Goal: Task Accomplishment & Management: Manage account settings

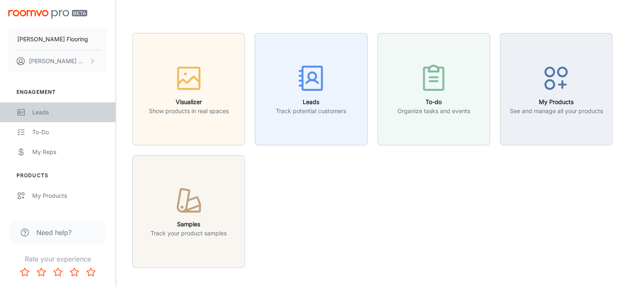
click at [36, 114] on div "Leads" at bounding box center [69, 112] width 75 height 9
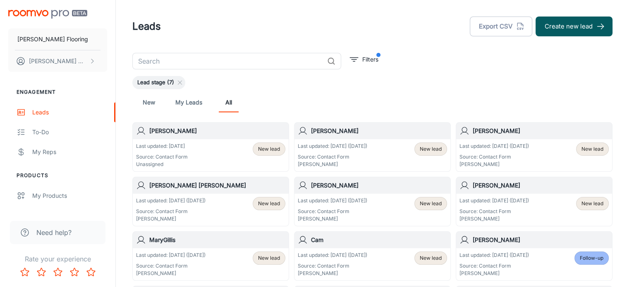
click at [208, 134] on h6 "[PERSON_NAME]" at bounding box center [217, 131] width 136 height 9
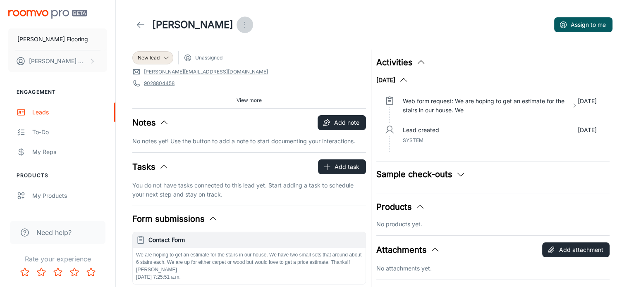
click at [240, 24] on icon "Open menu" at bounding box center [245, 25] width 10 height 10
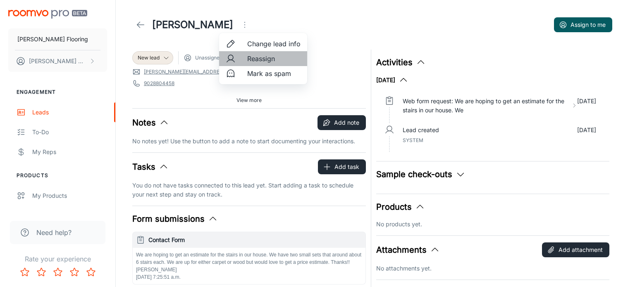
click at [257, 57] on span "Reassign" at bounding box center [273, 59] width 53 height 10
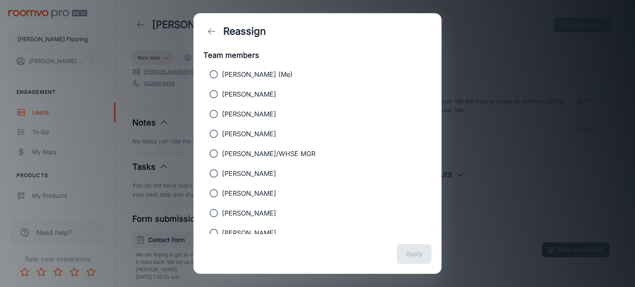
click at [212, 134] on input "[PERSON_NAME]" at bounding box center [214, 134] width 17 height 17
radio input "true"
click at [412, 254] on button "Apply" at bounding box center [414, 254] width 35 height 20
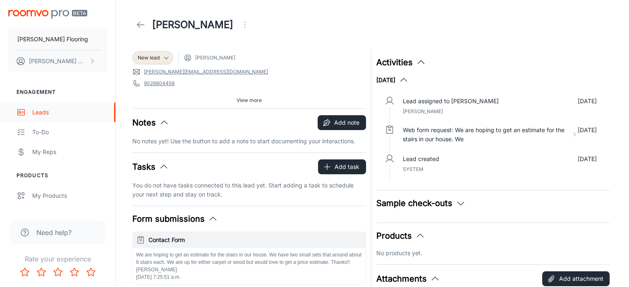
click at [41, 113] on div "Leads" at bounding box center [69, 112] width 75 height 9
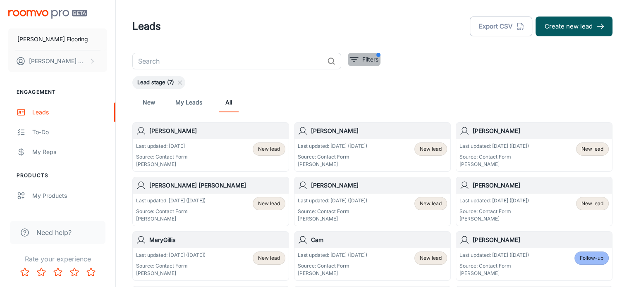
click at [367, 57] on p "Filters" at bounding box center [370, 59] width 16 height 9
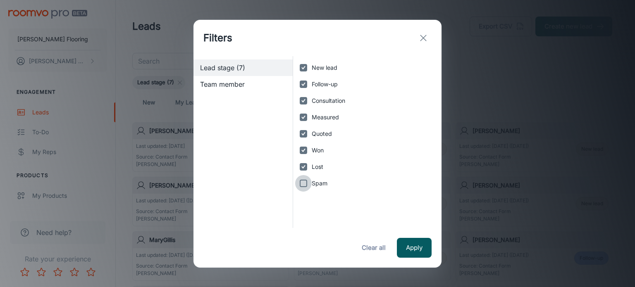
click at [301, 183] on input "Spam" at bounding box center [303, 183] width 17 height 17
checkbox input "true"
click at [420, 250] on button "Apply" at bounding box center [414, 248] width 35 height 20
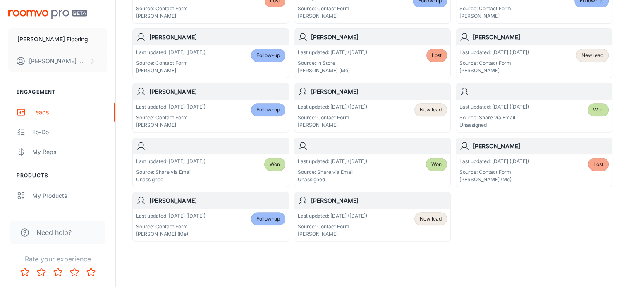
scroll to position [314, 0]
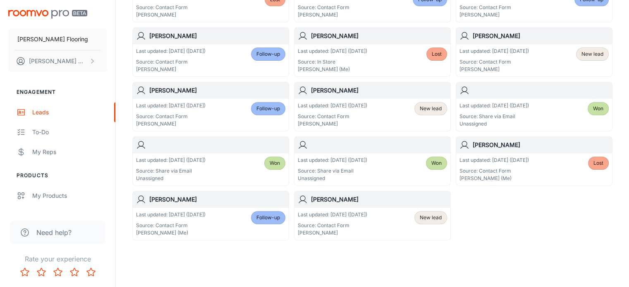
click at [275, 163] on span "Won" at bounding box center [275, 163] width 10 height 7
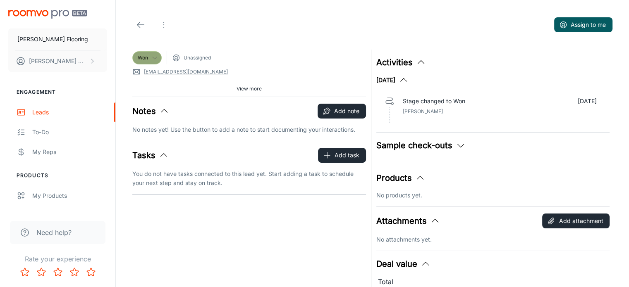
click at [160, 57] on span "Won" at bounding box center [147, 57] width 29 height 7
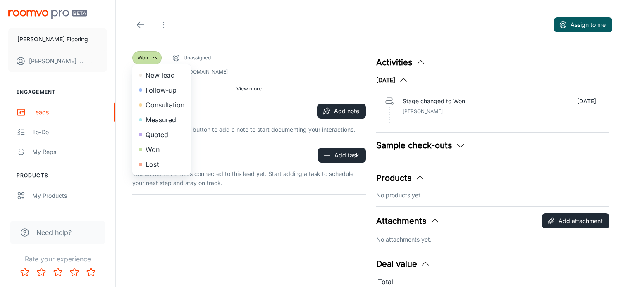
click at [283, 56] on div at bounding box center [317, 143] width 635 height 287
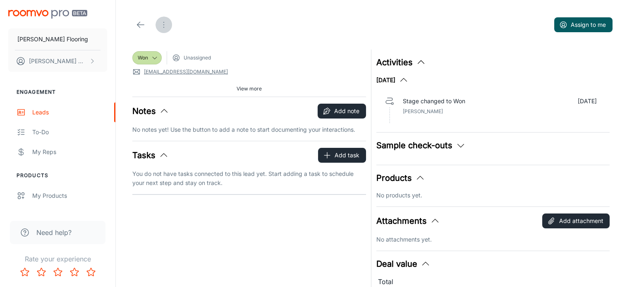
click at [162, 25] on icon "Open menu" at bounding box center [164, 25] width 10 height 10
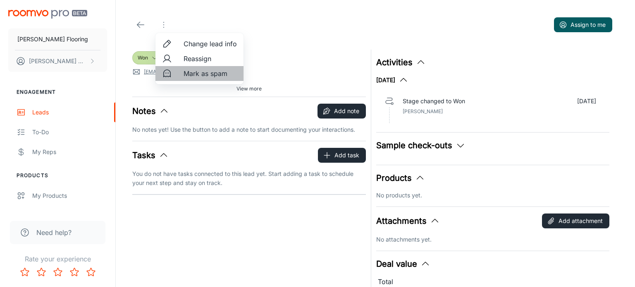
click at [213, 75] on span "Mark as spam" at bounding box center [210, 74] width 53 height 10
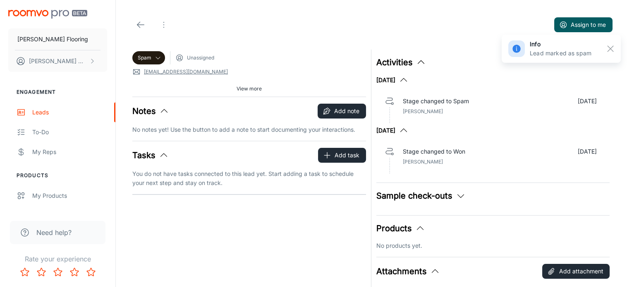
click at [139, 24] on icon at bounding box center [141, 25] width 10 height 10
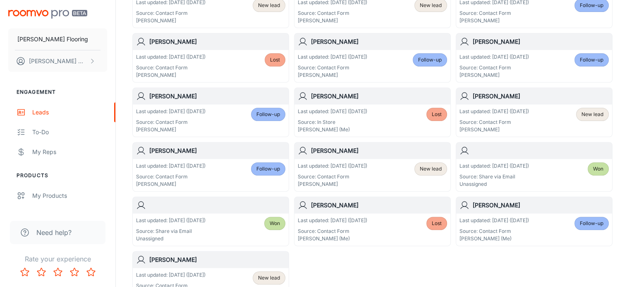
scroll to position [254, 0]
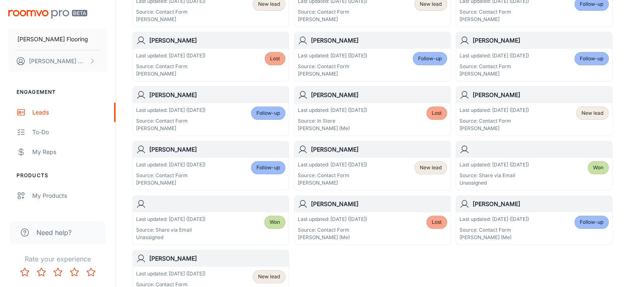
click at [203, 38] on h6 "[PERSON_NAME]" at bounding box center [217, 40] width 136 height 9
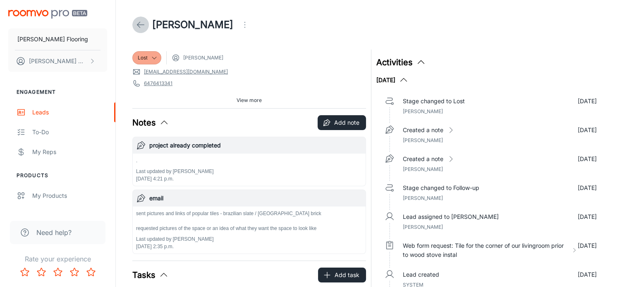
click at [137, 23] on icon at bounding box center [141, 25] width 10 height 10
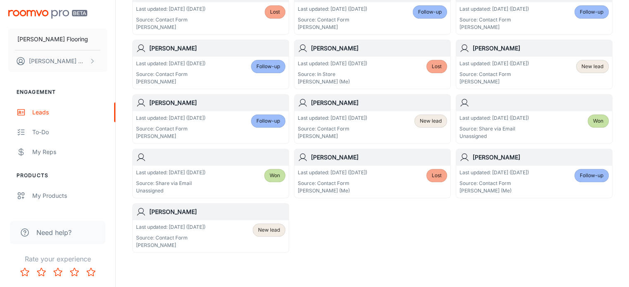
scroll to position [325, 0]
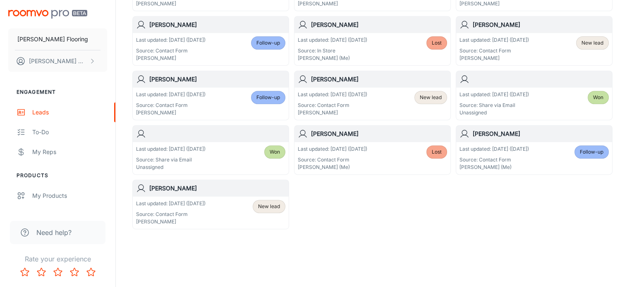
click at [276, 149] on span "Won" at bounding box center [275, 151] width 10 height 7
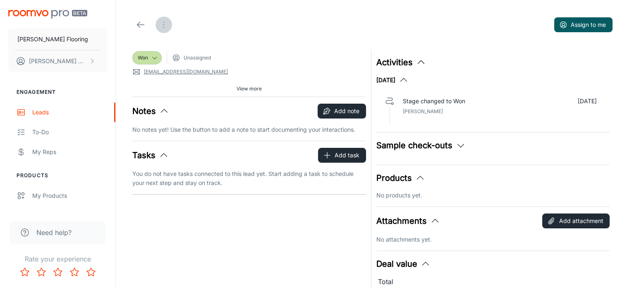
click at [163, 23] on icon "Open menu" at bounding box center [164, 25] width 10 height 10
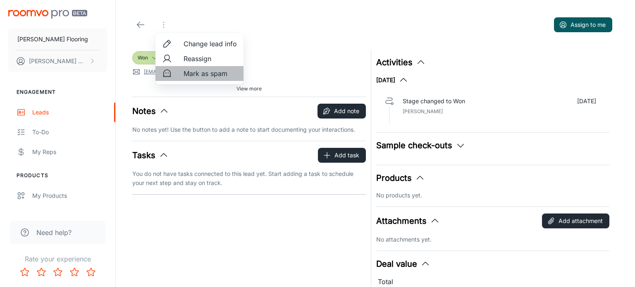
click at [185, 72] on span "Mark as spam" at bounding box center [210, 74] width 53 height 10
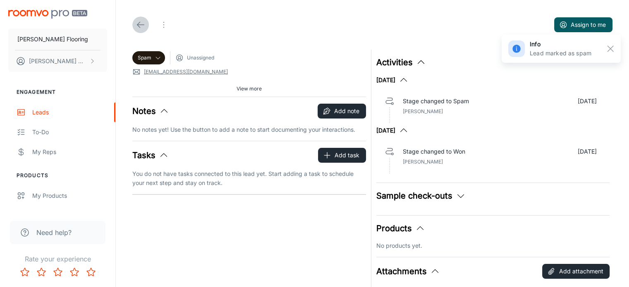
click at [142, 27] on icon at bounding box center [141, 25] width 10 height 10
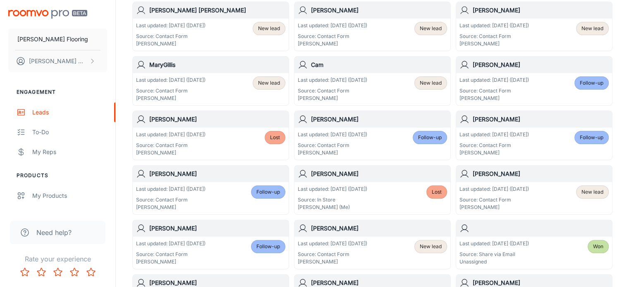
scroll to position [271, 0]
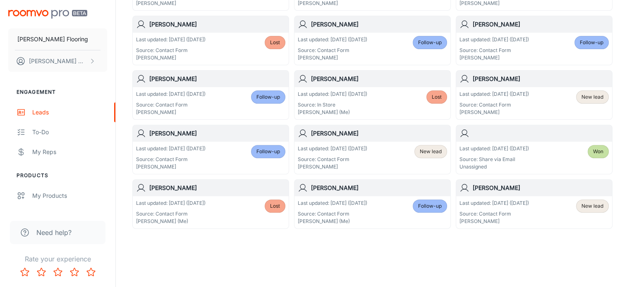
click at [550, 138] on div at bounding box center [534, 133] width 156 height 17
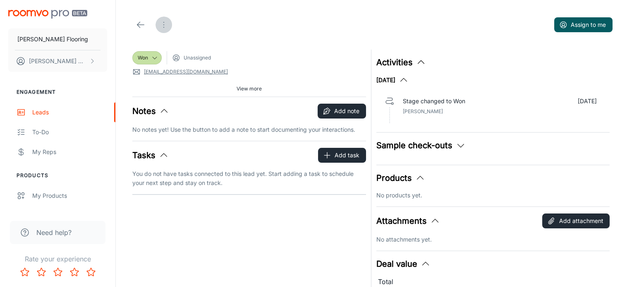
click at [163, 23] on icon "Open menu" at bounding box center [164, 25] width 10 height 10
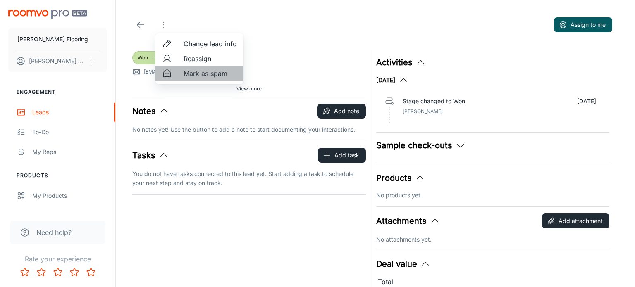
click at [199, 73] on span "Mark as spam" at bounding box center [210, 74] width 53 height 10
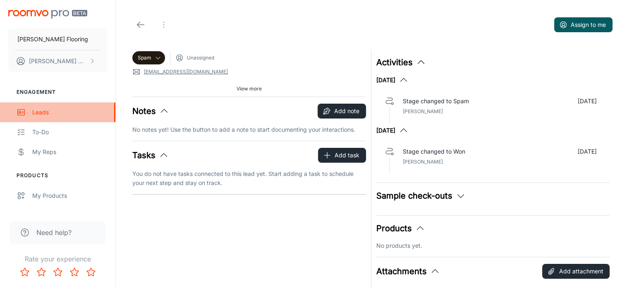
click at [33, 109] on div "Leads" at bounding box center [69, 112] width 75 height 9
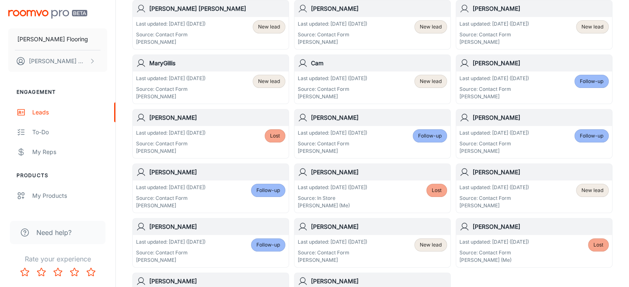
scroll to position [271, 0]
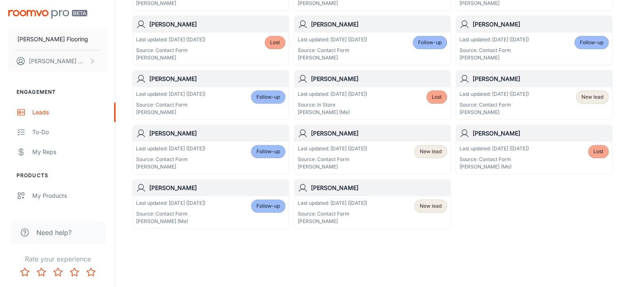
click at [544, 145] on div "Last updated: [DATE] ([DATE]) Source: Contact Form [PERSON_NAME] (Me) Lost" at bounding box center [534, 158] width 149 height 26
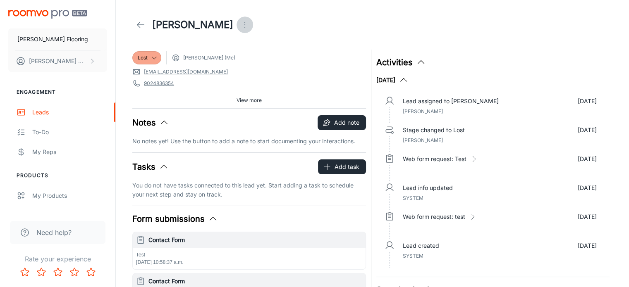
click at [240, 27] on icon "Open menu" at bounding box center [245, 25] width 10 height 10
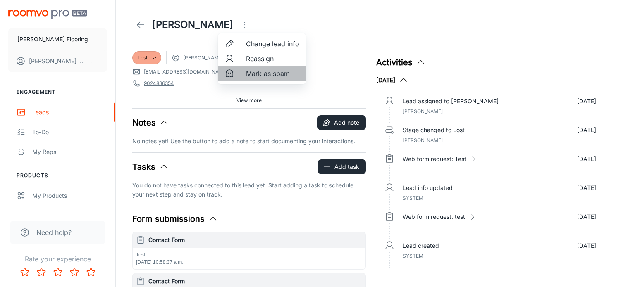
click at [266, 76] on span "Mark as spam" at bounding box center [272, 74] width 53 height 10
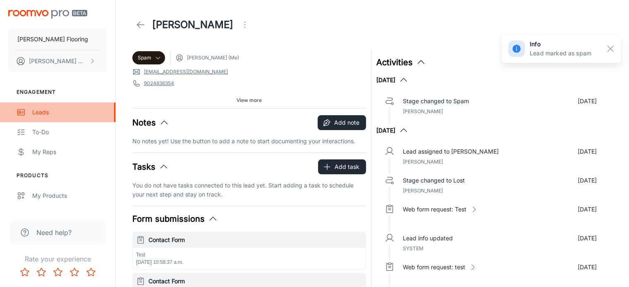
click at [42, 112] on div "Leads" at bounding box center [69, 112] width 75 height 9
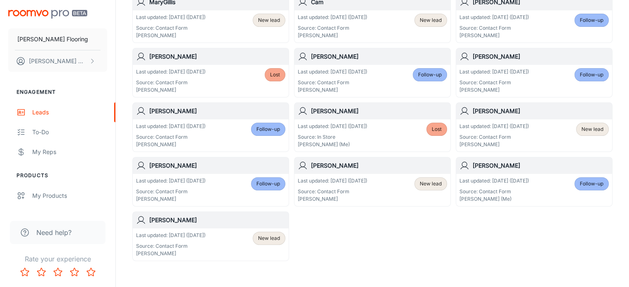
scroll to position [271, 0]
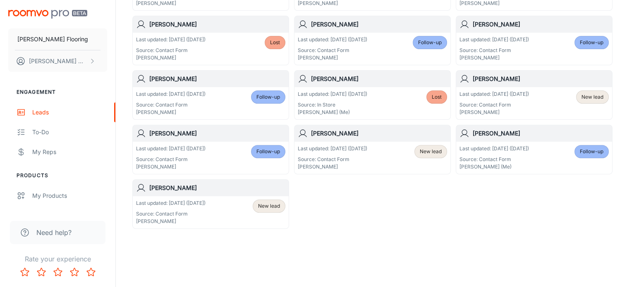
click at [206, 145] on p "Last updated: [DATE] ([DATE])" at bounding box center [170, 148] width 69 height 7
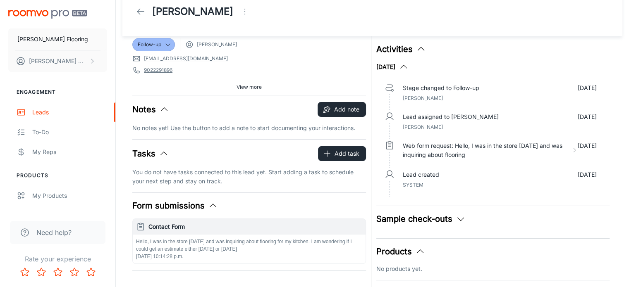
scroll to position [12, 0]
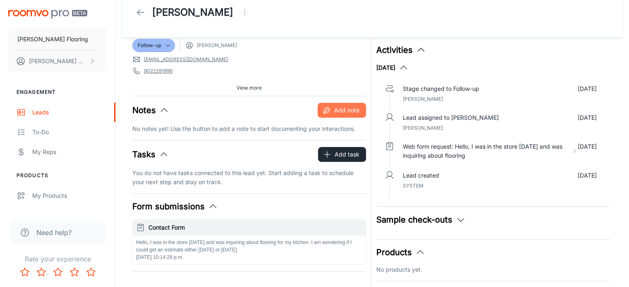
click at [350, 109] on button "Add note" at bounding box center [342, 110] width 48 height 15
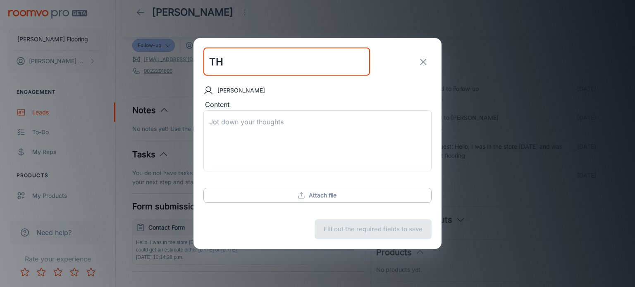
type input "T"
click at [218, 61] on input "Biidgewater client" at bounding box center [287, 62] width 167 height 28
type input "Bridgewater client"
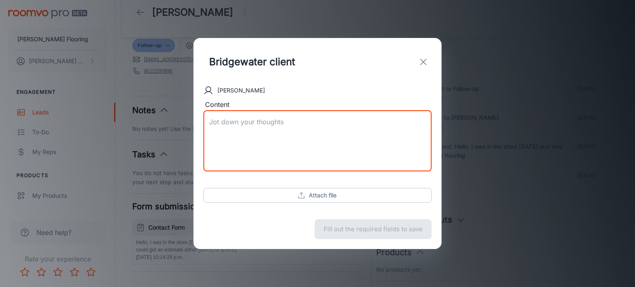
click at [246, 122] on textarea "Content" at bounding box center [317, 141] width 217 height 48
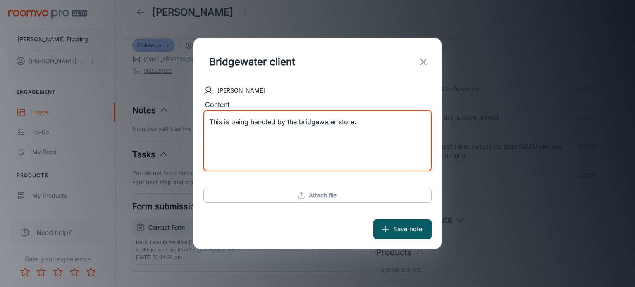
click at [303, 121] on textarea "This is being handled by the bridgewater store." at bounding box center [317, 141] width 217 height 48
type textarea "This is being handled by the Bridgewater store."
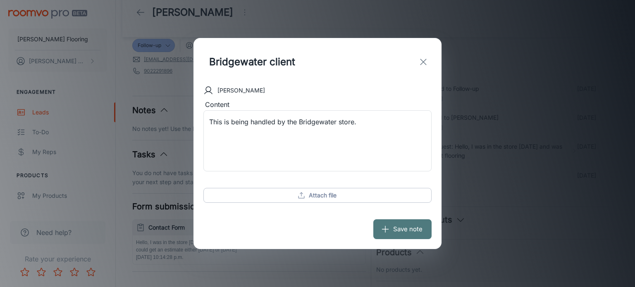
click at [400, 232] on button "Save note" at bounding box center [403, 230] width 58 height 20
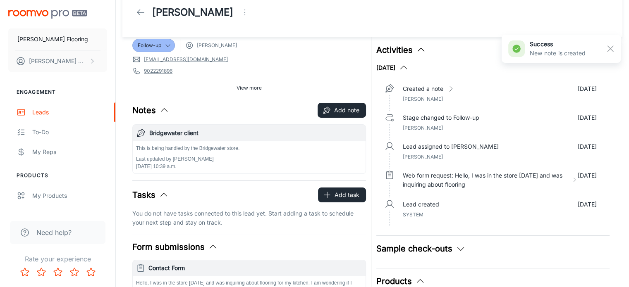
scroll to position [0, 0]
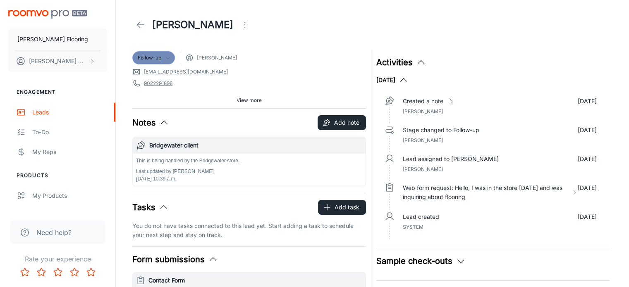
click at [165, 57] on icon at bounding box center [168, 58] width 7 height 7
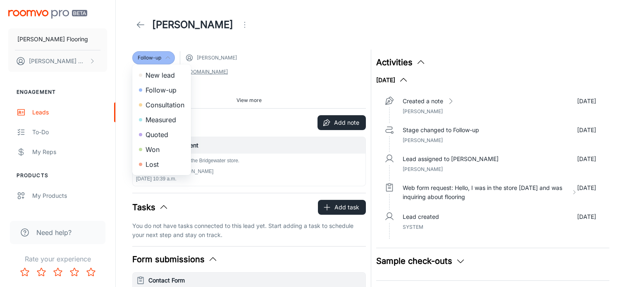
click at [162, 136] on li "Quoted" at bounding box center [161, 134] width 59 height 15
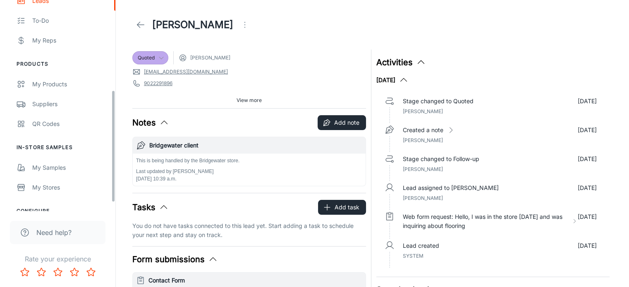
scroll to position [185, 0]
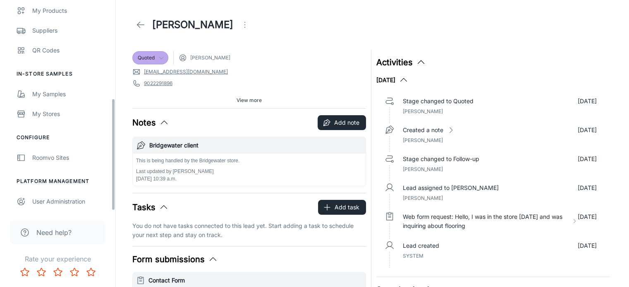
drag, startPoint x: 113, startPoint y: 96, endPoint x: 91, endPoint y: 259, distance: 165.2
click at [91, 259] on div "[PERSON_NAME] Flooring [PERSON_NAME] Engagement Leads To-do My Reps Products My…" at bounding box center [58, 143] width 116 height 287
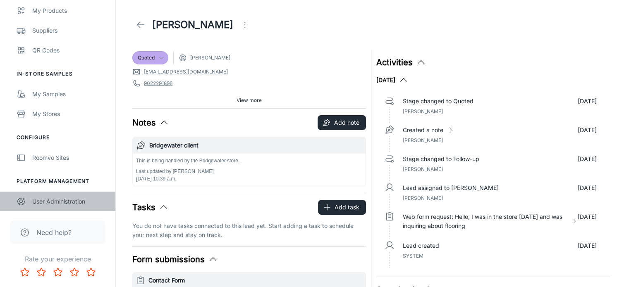
click at [60, 202] on div "User Administration" at bounding box center [69, 201] width 75 height 9
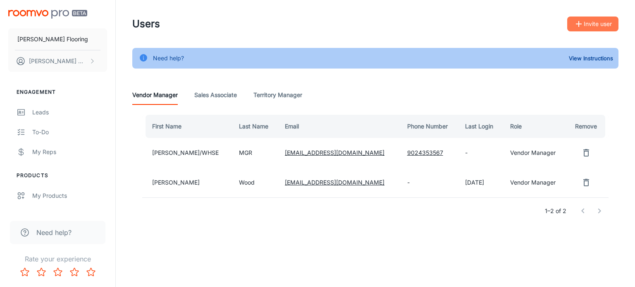
click at [589, 24] on button "Invite user" at bounding box center [593, 24] width 51 height 15
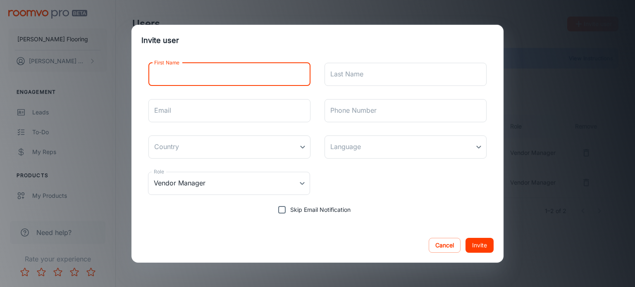
click at [182, 74] on input "First Name" at bounding box center [229, 74] width 162 height 23
type input "[PERSON_NAME]"
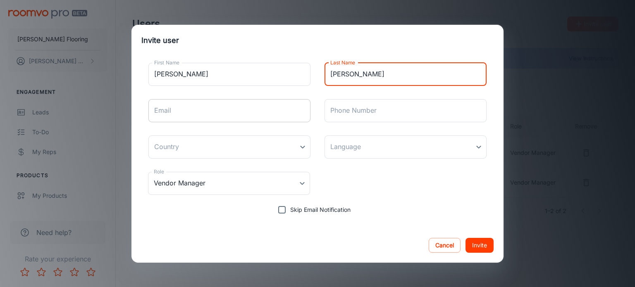
type input "[PERSON_NAME]"
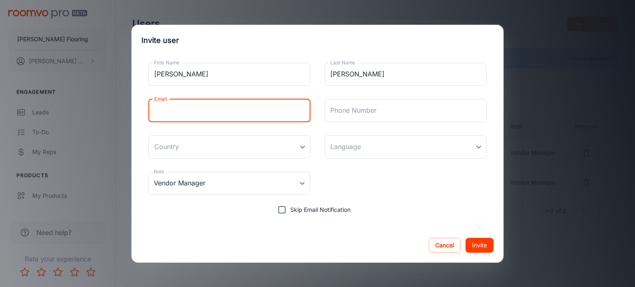
click at [163, 111] on input "Email" at bounding box center [229, 110] width 162 height 23
type input "[EMAIL_ADDRESS][DOMAIN_NAME]"
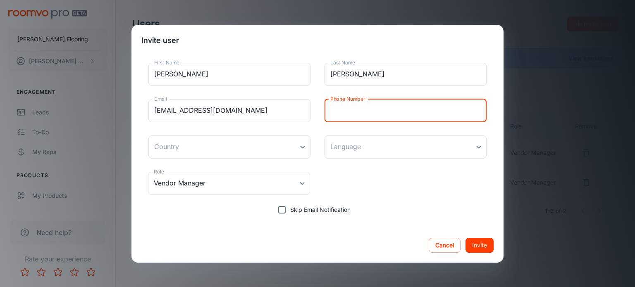
click at [335, 110] on input "Phone Number" at bounding box center [406, 110] width 162 height 23
type input "9025437673"
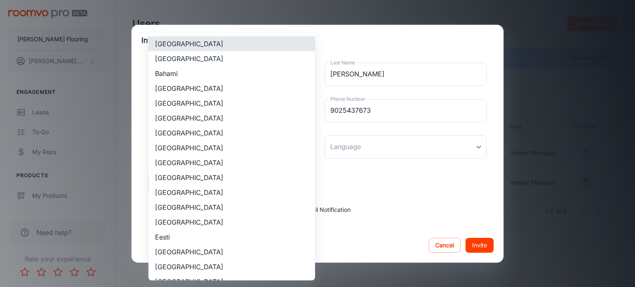
click at [261, 150] on body "[PERSON_NAME] Flooring [PERSON_NAME] Engagement Leads To-do My Reps Products My…" at bounding box center [317, 143] width 635 height 287
click at [258, 149] on li "[GEOGRAPHIC_DATA]" at bounding box center [231, 148] width 167 height 15
type input "[GEOGRAPHIC_DATA]"
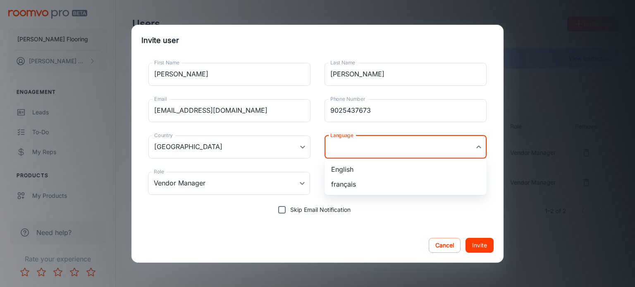
click at [373, 146] on body "[PERSON_NAME] Flooring [PERSON_NAME] Engagement Leads To-do My Reps Products My…" at bounding box center [317, 143] width 635 height 287
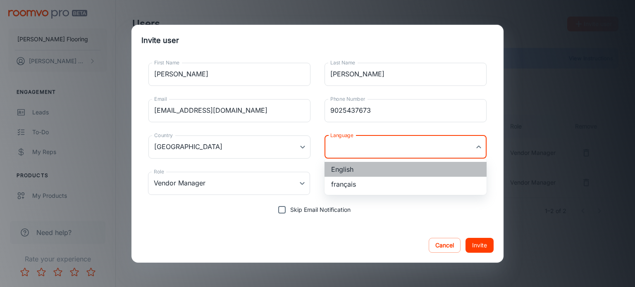
click at [352, 172] on li "English" at bounding box center [406, 169] width 162 height 15
type input "en-ca"
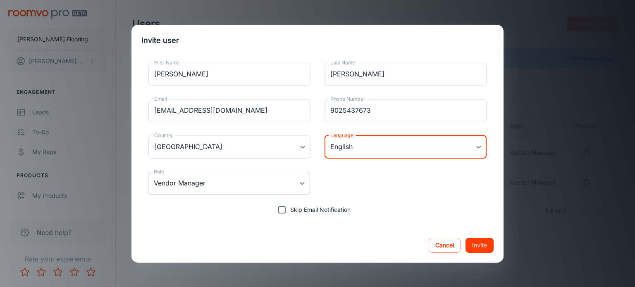
click at [301, 182] on body "[PERSON_NAME] Flooring [PERSON_NAME] Engagement Leads To-do My Reps Products My…" at bounding box center [317, 143] width 635 height 287
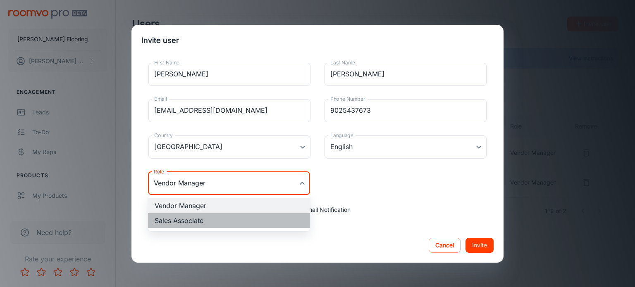
click at [214, 220] on li "Sales Associate" at bounding box center [229, 220] width 162 height 15
type input "Sales Associate"
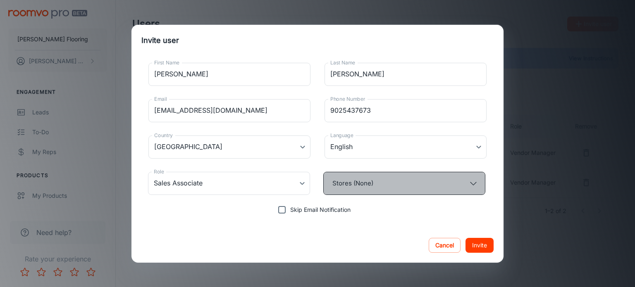
click at [462, 177] on button "Stores (None)" at bounding box center [404, 183] width 162 height 23
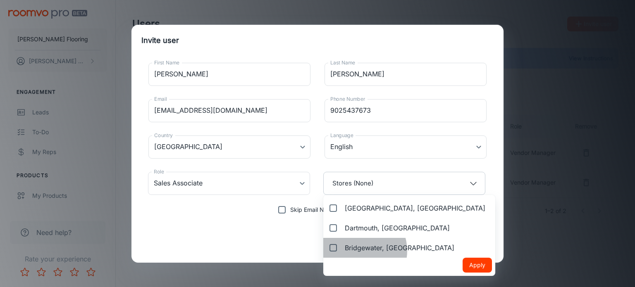
click at [359, 251] on span "Bridgewater, [GEOGRAPHIC_DATA]" at bounding box center [400, 248] width 110 height 10
click at [338, 251] on input "Bridgewater, [GEOGRAPHIC_DATA]" at bounding box center [331, 248] width 13 height 17
checkbox input "true"
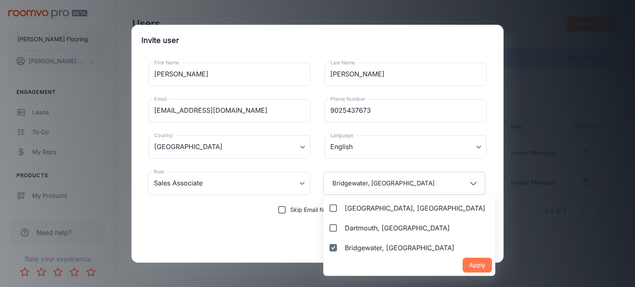
click at [463, 264] on button "Apply" at bounding box center [477, 265] width 29 height 15
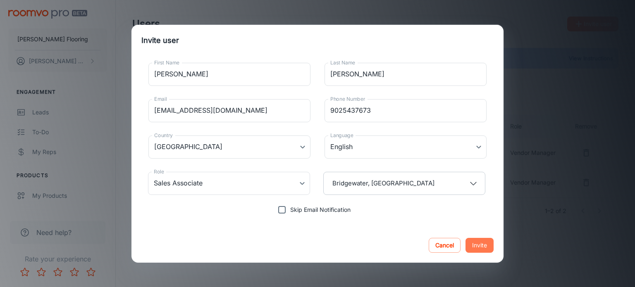
click at [478, 244] on button "Invite" at bounding box center [480, 245] width 28 height 15
type input "Vendor Manager"
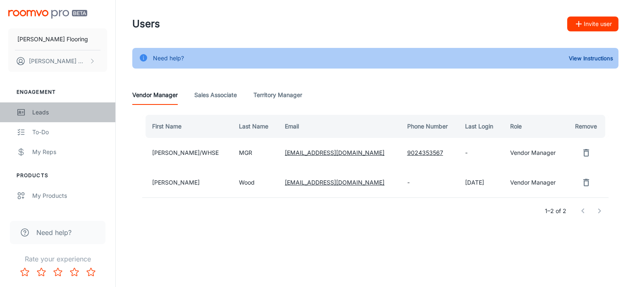
click at [43, 112] on div "Leads" at bounding box center [69, 112] width 75 height 9
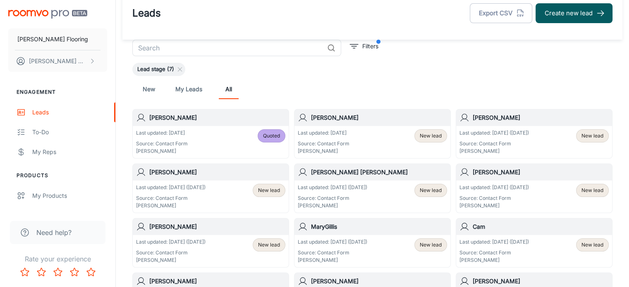
scroll to position [14, 0]
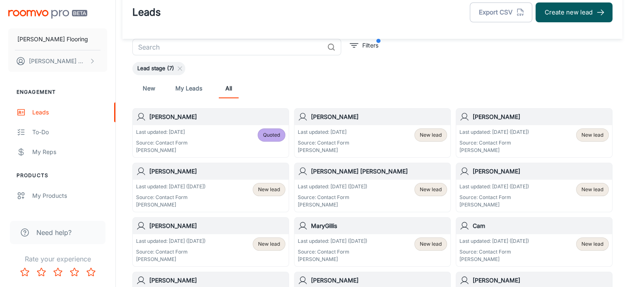
click at [208, 140] on div "Last updated: [DATE] Source: Contact Form [PERSON_NAME] Quoted" at bounding box center [210, 142] width 149 height 26
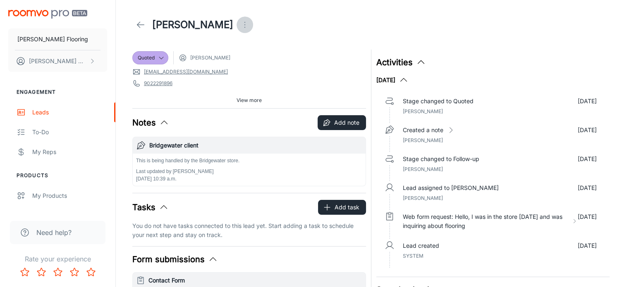
click at [240, 24] on icon "Open menu" at bounding box center [245, 25] width 10 height 10
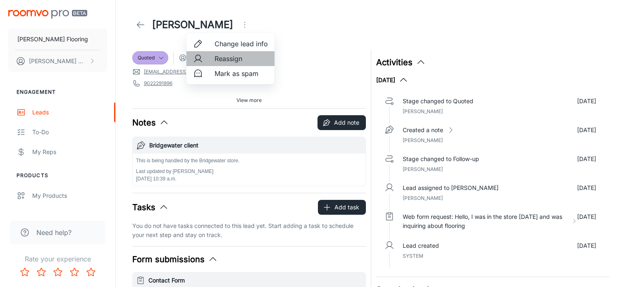
click at [227, 59] on span "Reassign" at bounding box center [241, 59] width 53 height 10
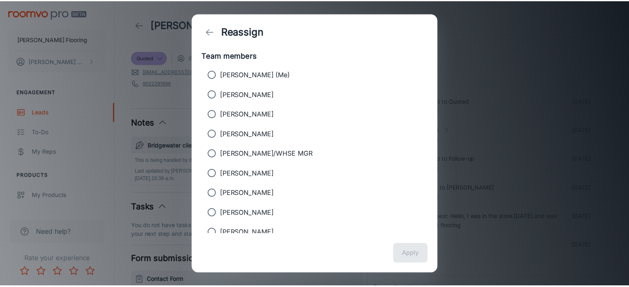
scroll to position [71, 0]
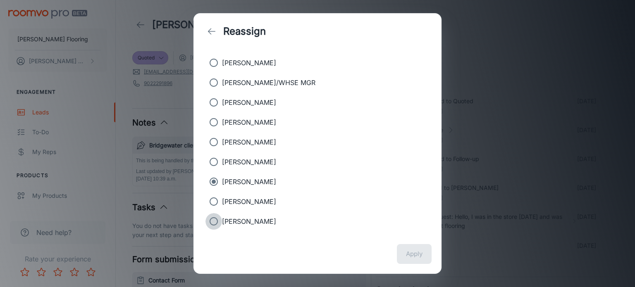
click at [214, 221] on input "[PERSON_NAME]" at bounding box center [214, 221] width 17 height 17
radio input "true"
radio input "false"
click at [414, 256] on button "Apply" at bounding box center [414, 254] width 35 height 20
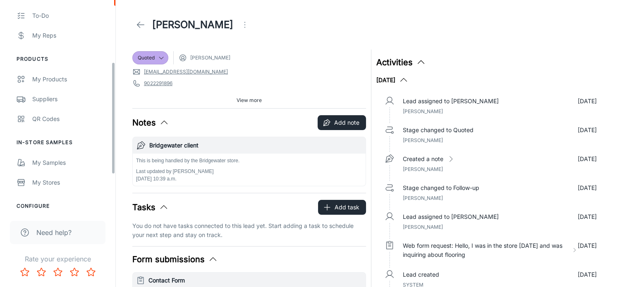
scroll to position [185, 0]
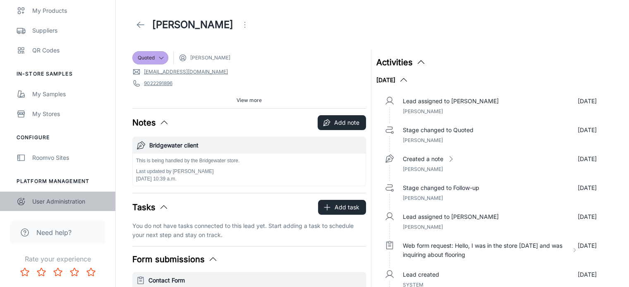
click at [56, 202] on div "User Administration" at bounding box center [69, 201] width 75 height 9
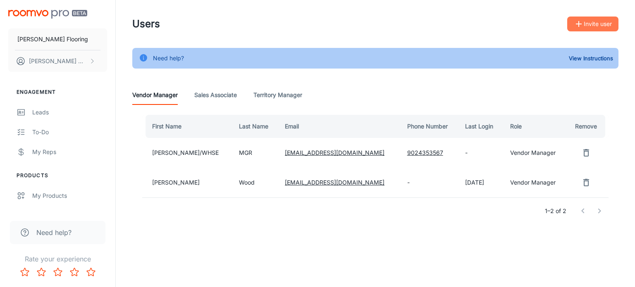
click at [594, 23] on button "Invite user" at bounding box center [593, 24] width 51 height 15
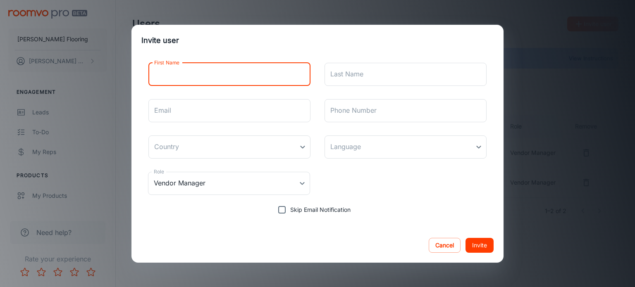
click at [194, 77] on input "First Name" at bounding box center [229, 74] width 162 height 23
type input "[PERSON_NAME]"
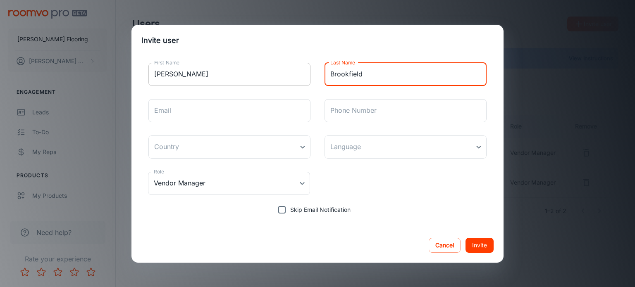
type input "Brookfield"
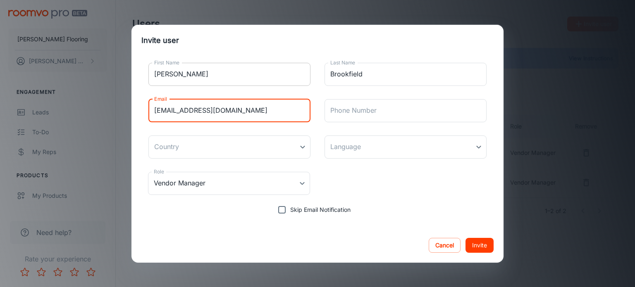
type input "[EMAIL_ADDRESS][DOMAIN_NAME]"
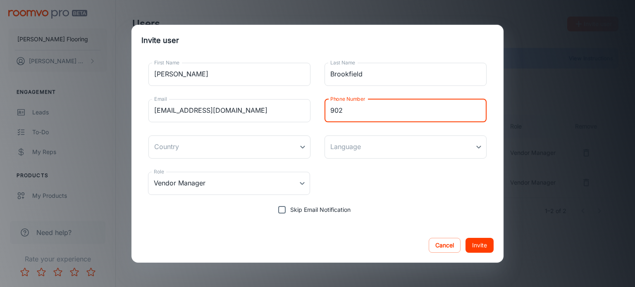
type input "9024353567"
type input "[GEOGRAPHIC_DATA]"
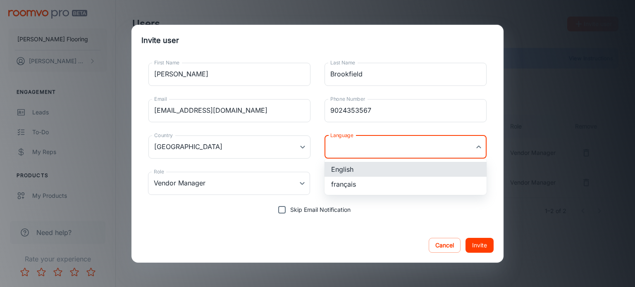
click at [483, 144] on body "[PERSON_NAME] Flooring [PERSON_NAME] Engagement Leads To-do My Reps Products My…" at bounding box center [317, 143] width 635 height 287
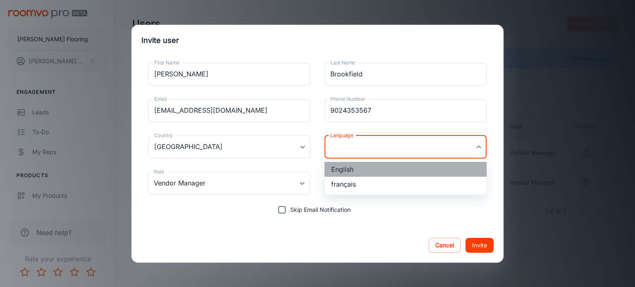
click at [353, 169] on li "English" at bounding box center [406, 169] width 162 height 15
type input "en-ca"
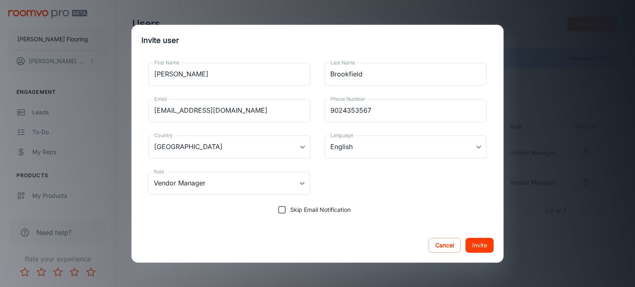
click at [426, 216] on div "First Name [PERSON_NAME] First Name Last Name [GEOGRAPHIC_DATA] Last Name Email…" at bounding box center [317, 137] width 352 height 162
click at [486, 249] on button "Invite" at bounding box center [480, 245] width 28 height 15
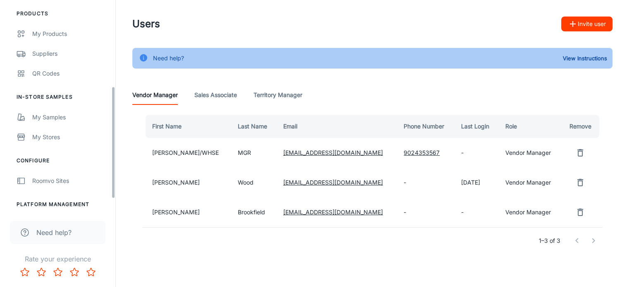
scroll to position [165, 0]
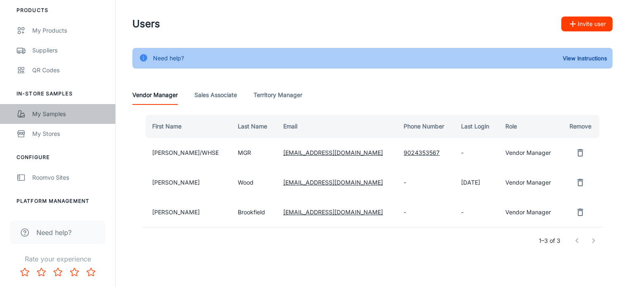
click at [54, 115] on div "My Samples" at bounding box center [69, 114] width 75 height 9
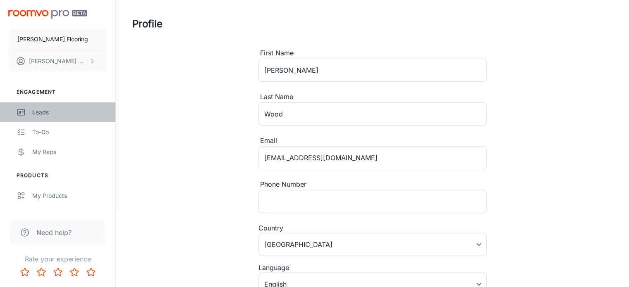
click at [44, 114] on div "Leads" at bounding box center [69, 112] width 75 height 9
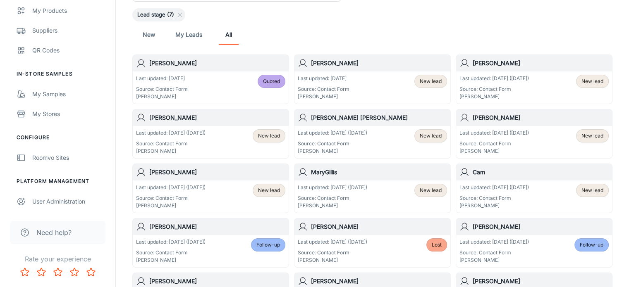
scroll to position [69, 0]
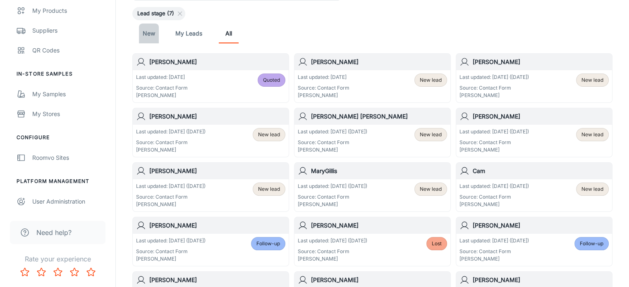
click at [151, 32] on link "New" at bounding box center [149, 34] width 20 height 20
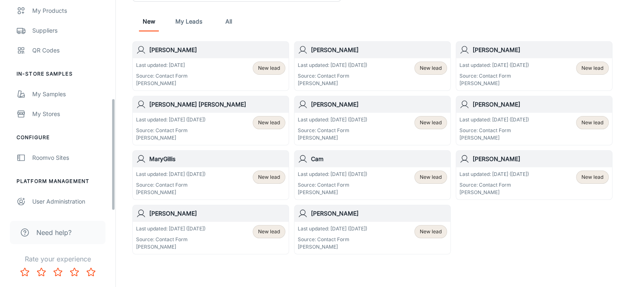
scroll to position [94, 0]
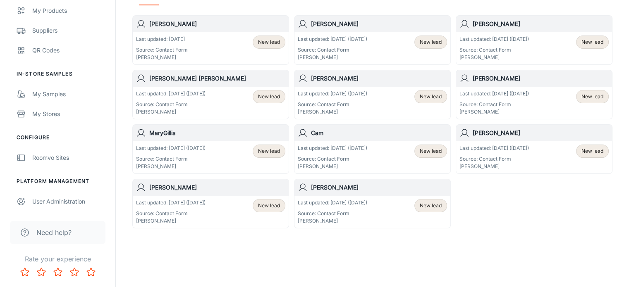
click at [230, 253] on div "Leads Export CSV Create new lead ​ Filters New My Leads All [PERSON_NAME] Last …" at bounding box center [372, 97] width 513 height 382
click at [482, 193] on div "[PERSON_NAME] Last updated: [DATE] Source: Contact Form [PERSON_NAME] New lead …" at bounding box center [369, 119] width 485 height 218
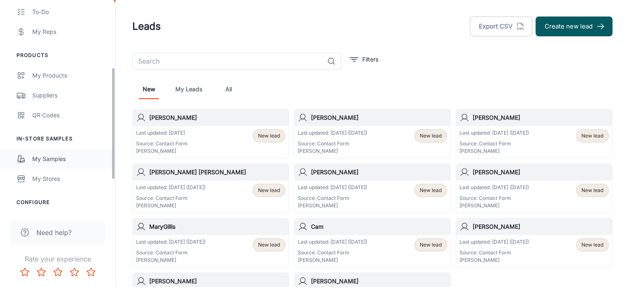
scroll to position [115, 0]
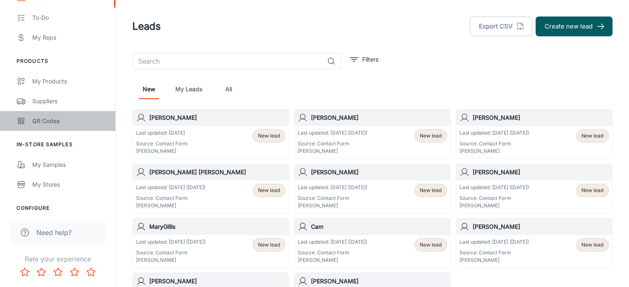
click at [56, 123] on div "QR Codes" at bounding box center [69, 121] width 75 height 9
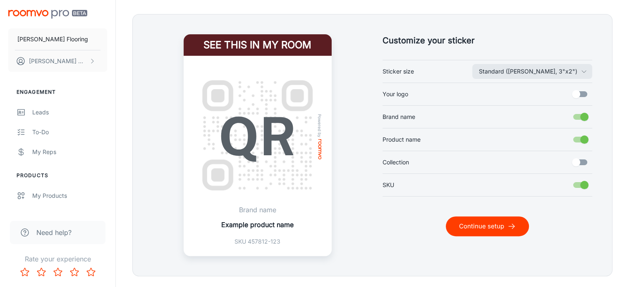
scroll to position [197, 0]
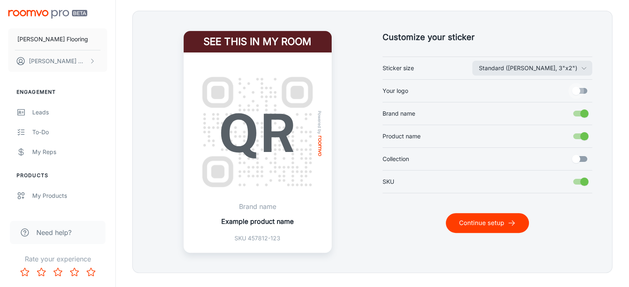
click at [582, 91] on input "Your logo" at bounding box center [576, 91] width 47 height 16
checkbox input "true"
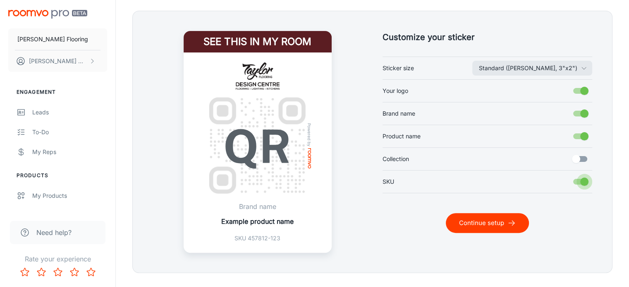
click at [578, 183] on input "SKU" at bounding box center [584, 182] width 47 height 16
checkbox input "false"
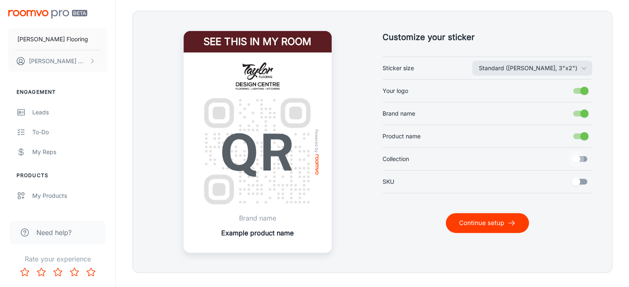
click at [582, 160] on input "Collection" at bounding box center [576, 159] width 47 height 16
checkbox input "true"
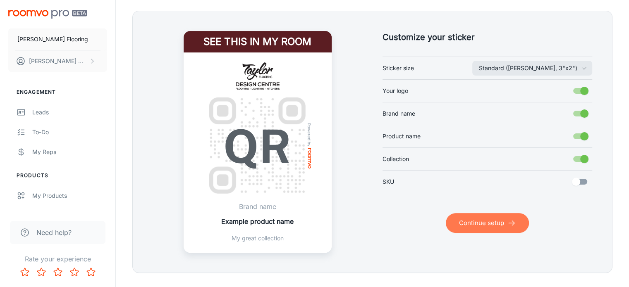
click at [487, 222] on button "Continue setup" at bounding box center [487, 223] width 83 height 20
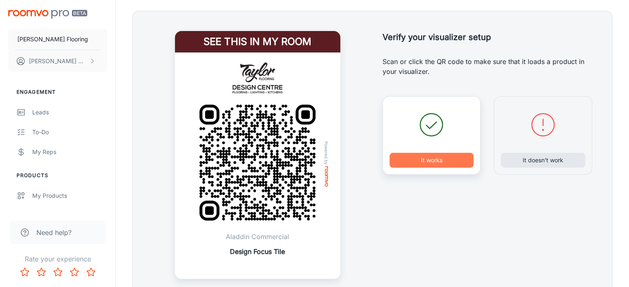
click at [443, 162] on button "It works" at bounding box center [432, 160] width 84 height 15
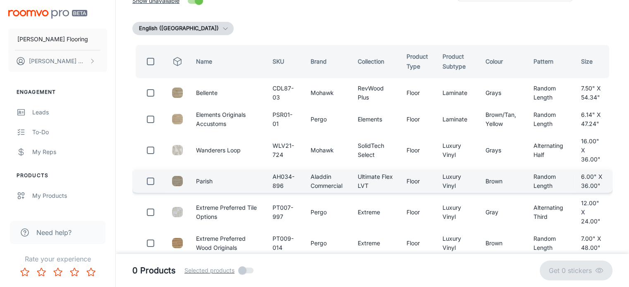
scroll to position [0, 0]
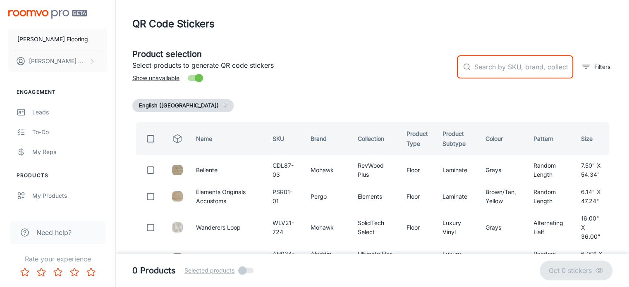
click at [488, 64] on input "text" at bounding box center [523, 66] width 99 height 23
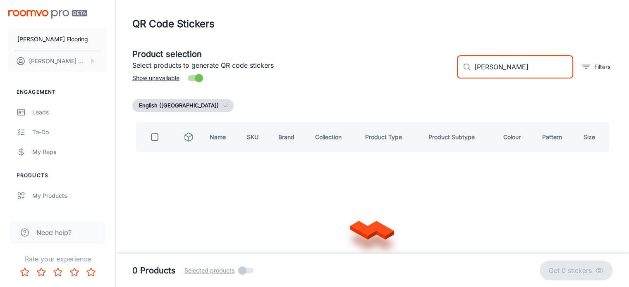
type input "[PERSON_NAME]"
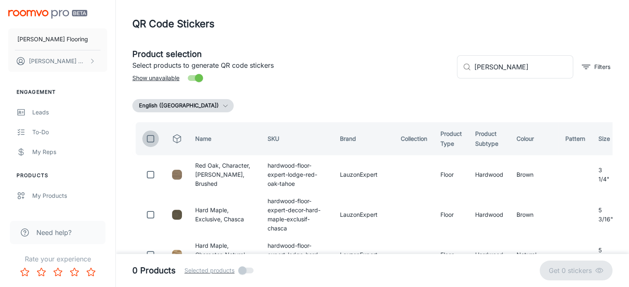
click at [149, 140] on input "checkbox" at bounding box center [150, 139] width 17 height 17
checkbox input "true"
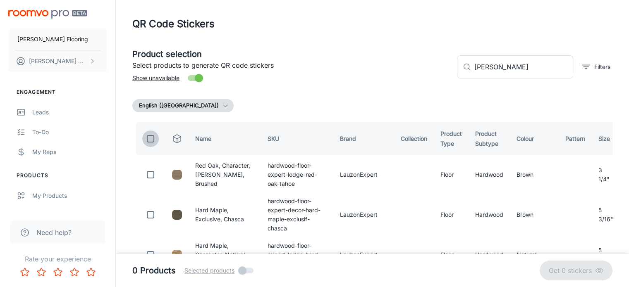
checkbox input "true"
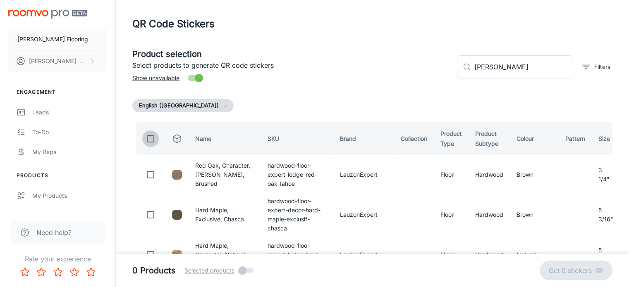
checkbox input "true"
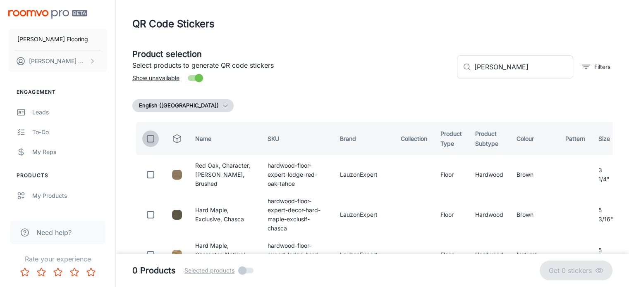
checkbox input "true"
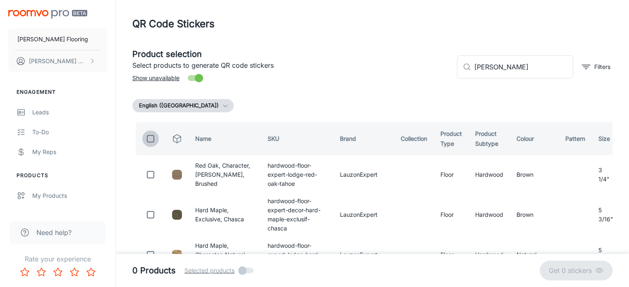
checkbox input "true"
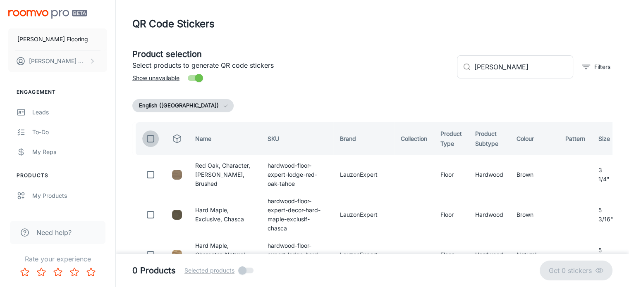
checkbox input "true"
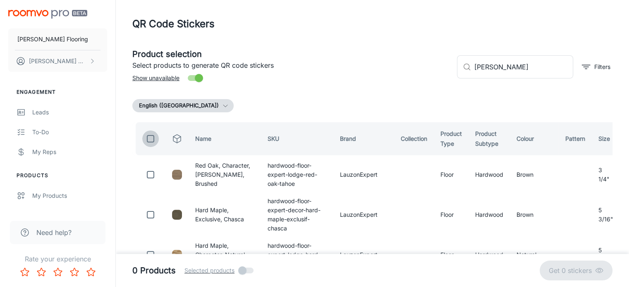
checkbox input "true"
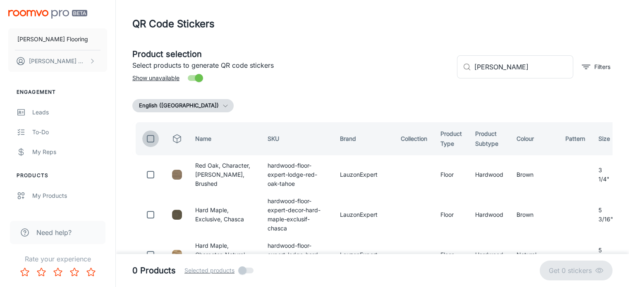
checkbox input "true"
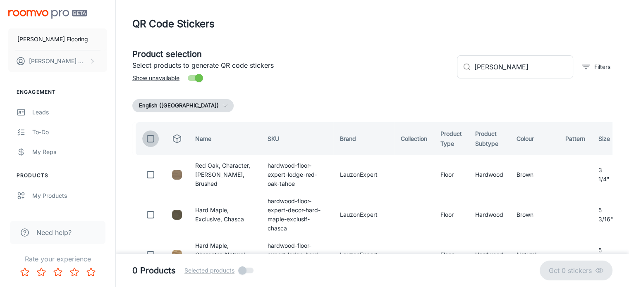
checkbox input "true"
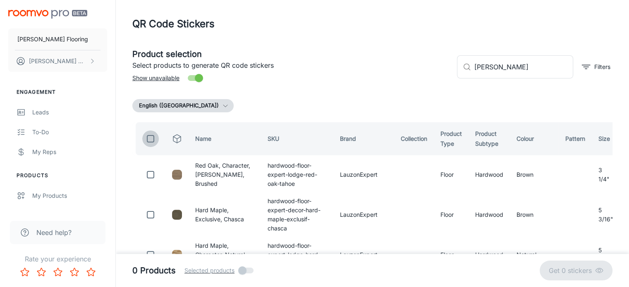
checkbox input "true"
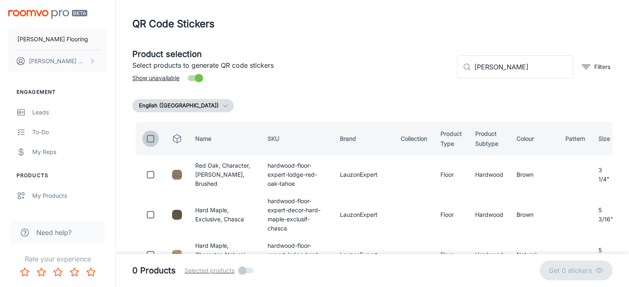
checkbox input "true"
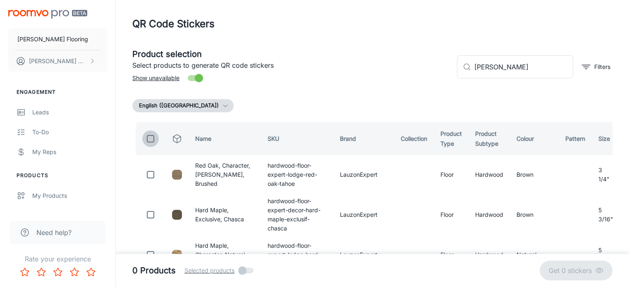
checkbox input "true"
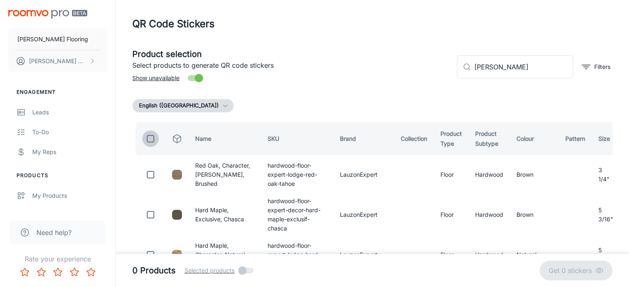
checkbox input "true"
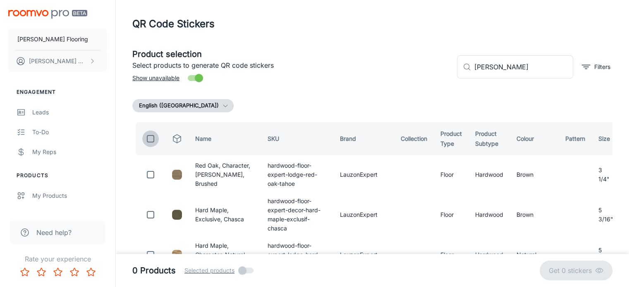
checkbox input "true"
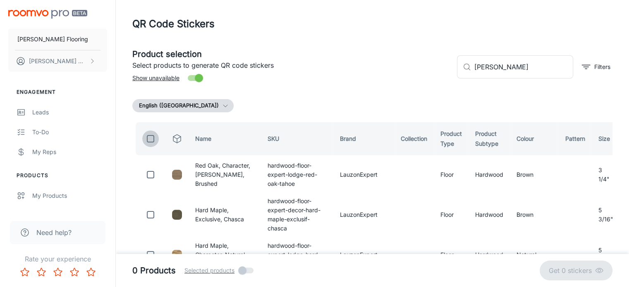
checkbox input "true"
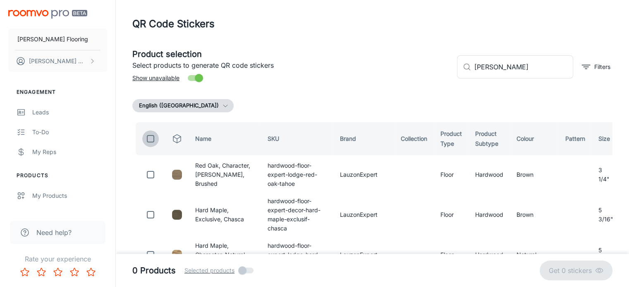
checkbox input "true"
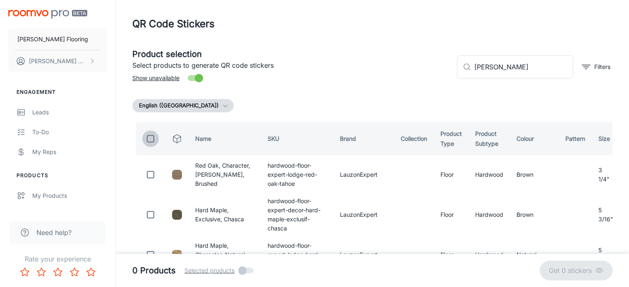
checkbox input "true"
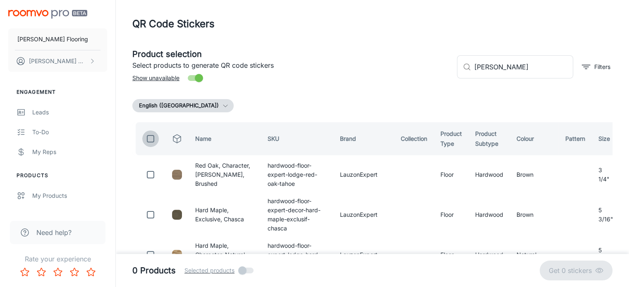
checkbox input "true"
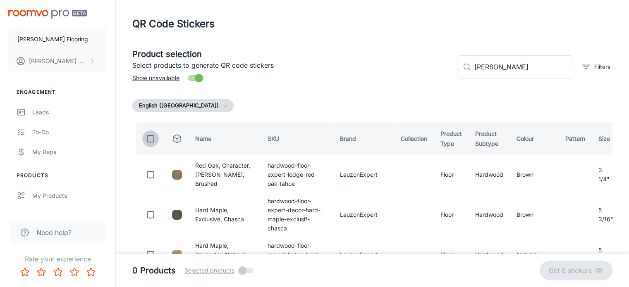
checkbox input "true"
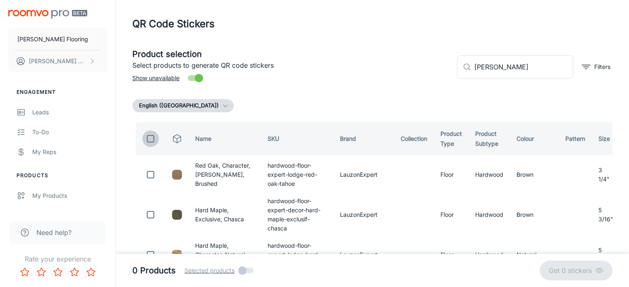
checkbox input "true"
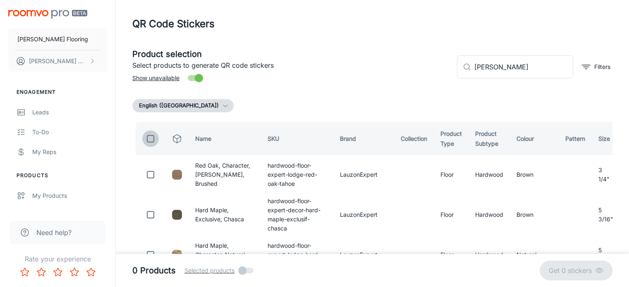
checkbox input "true"
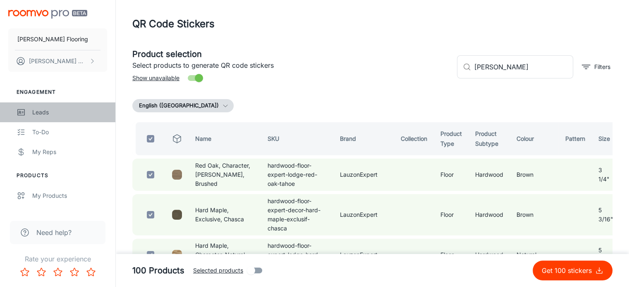
click at [41, 111] on div "Leads" at bounding box center [69, 112] width 75 height 9
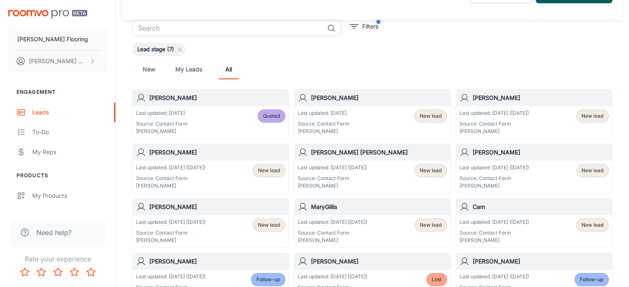
scroll to position [33, 0]
click at [335, 92] on div "[PERSON_NAME]" at bounding box center [373, 98] width 156 height 17
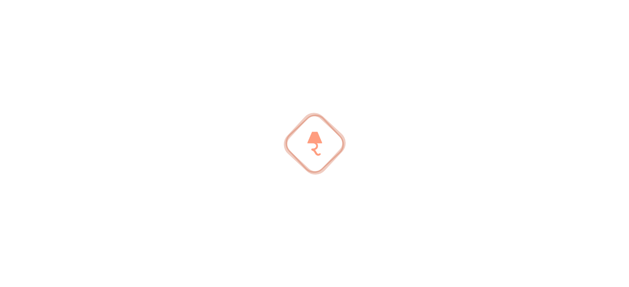
scroll to position [0, 0]
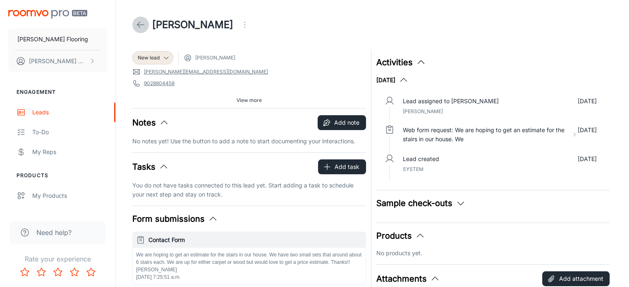
click at [139, 23] on polyline at bounding box center [138, 25] width 3 height 6
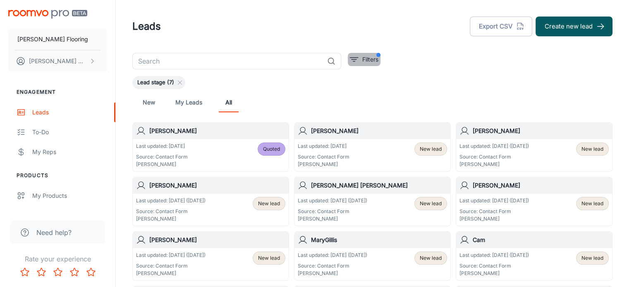
click at [369, 60] on p "Filters" at bounding box center [370, 59] width 16 height 9
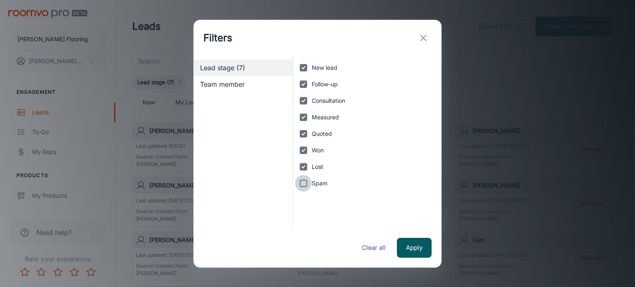
click at [302, 186] on input "Spam" at bounding box center [303, 183] width 17 height 17
checkbox input "true"
click at [213, 81] on span "Team member" at bounding box center [243, 84] width 86 height 10
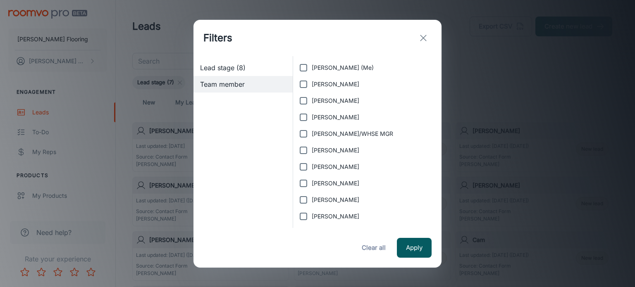
click at [222, 66] on span "Lead stage (8)" at bounding box center [243, 68] width 86 height 10
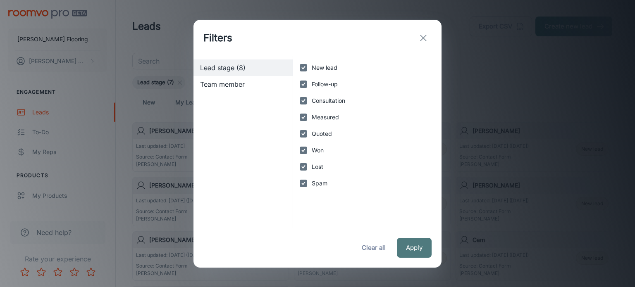
click at [413, 246] on button "Apply" at bounding box center [414, 248] width 35 height 20
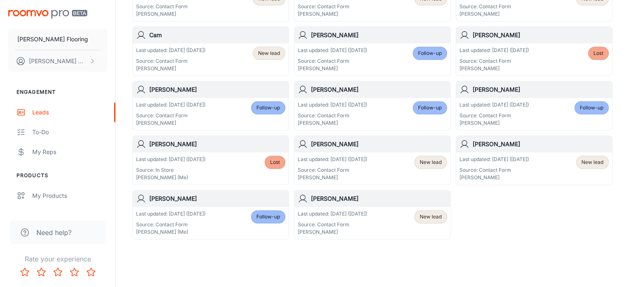
scroll to position [325, 0]
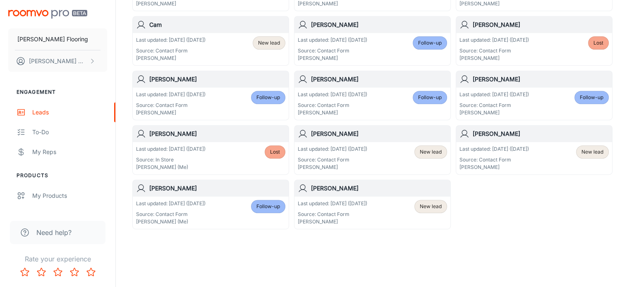
click at [217, 134] on h6 "[PERSON_NAME]" at bounding box center [217, 133] width 136 height 9
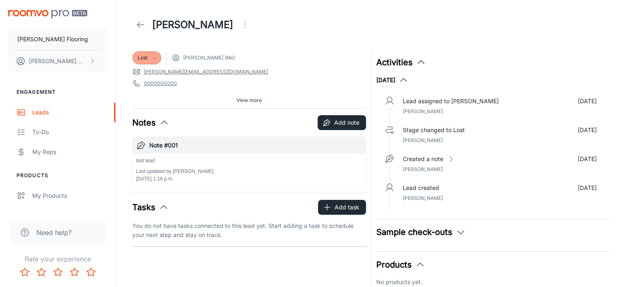
click at [156, 54] on div "Lost" at bounding box center [146, 57] width 29 height 13
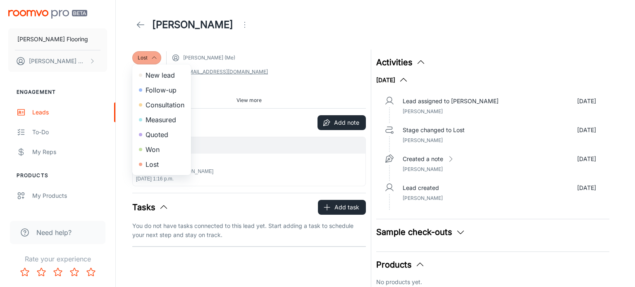
click at [211, 22] on div at bounding box center [317, 143] width 635 height 287
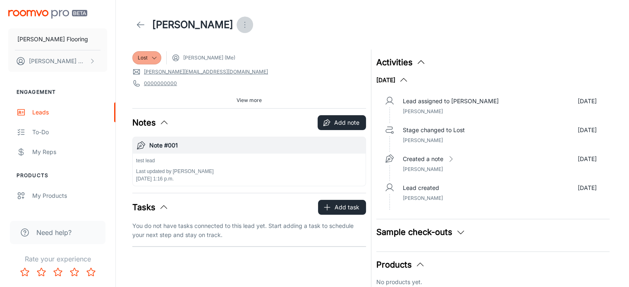
click at [240, 23] on icon "Open menu" at bounding box center [245, 25] width 10 height 10
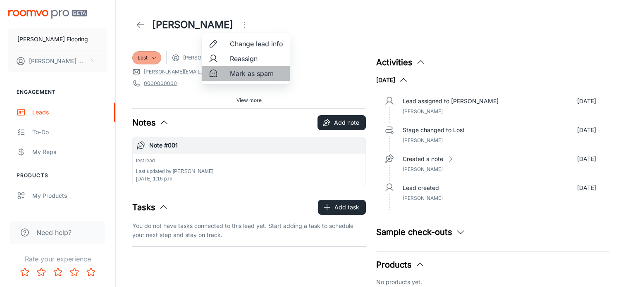
click at [244, 74] on span "Mark as spam" at bounding box center [256, 74] width 53 height 10
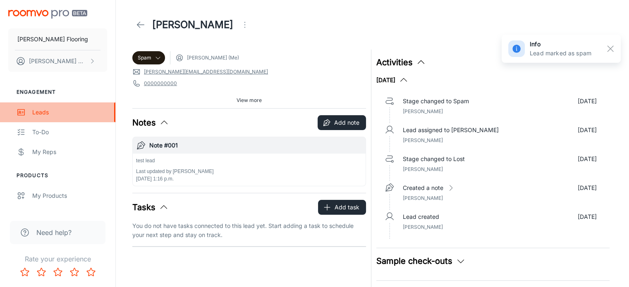
click at [38, 113] on div "Leads" at bounding box center [69, 112] width 75 height 9
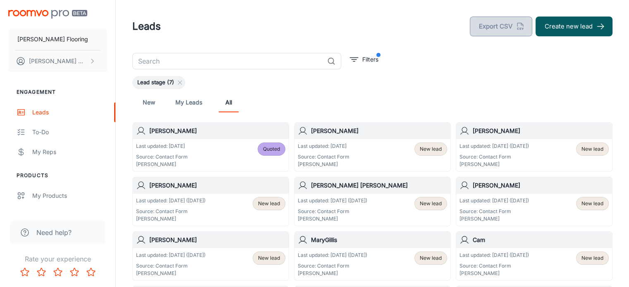
click at [501, 23] on button "Export CSV" at bounding box center [501, 27] width 62 height 20
